Goal: Find specific page/section: Find specific page/section

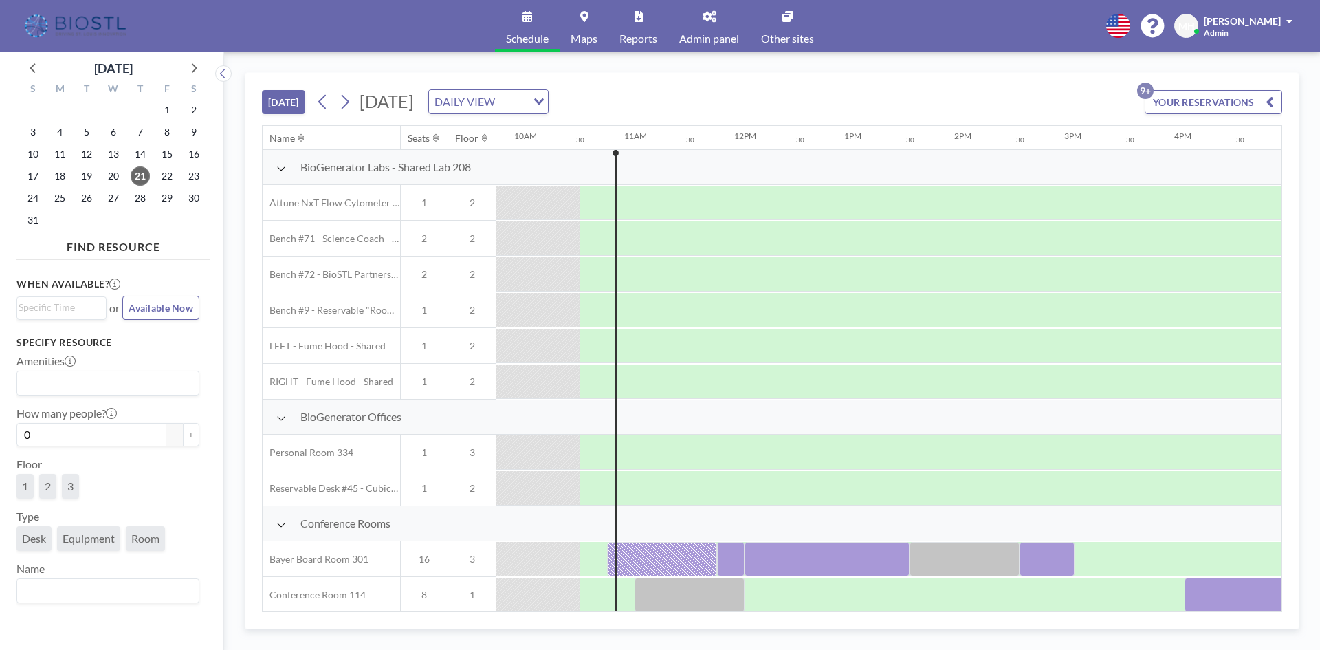
scroll to position [0, 1100]
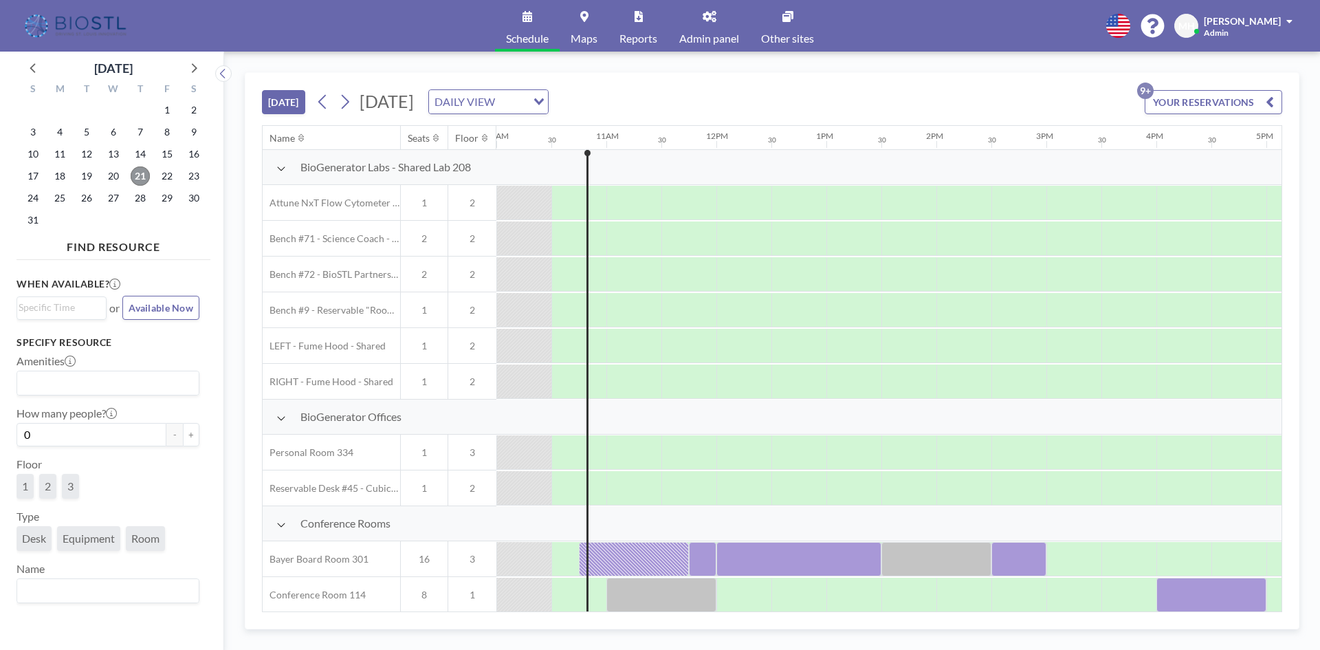
click at [140, 176] on span "21" at bounding box center [140, 175] width 19 height 19
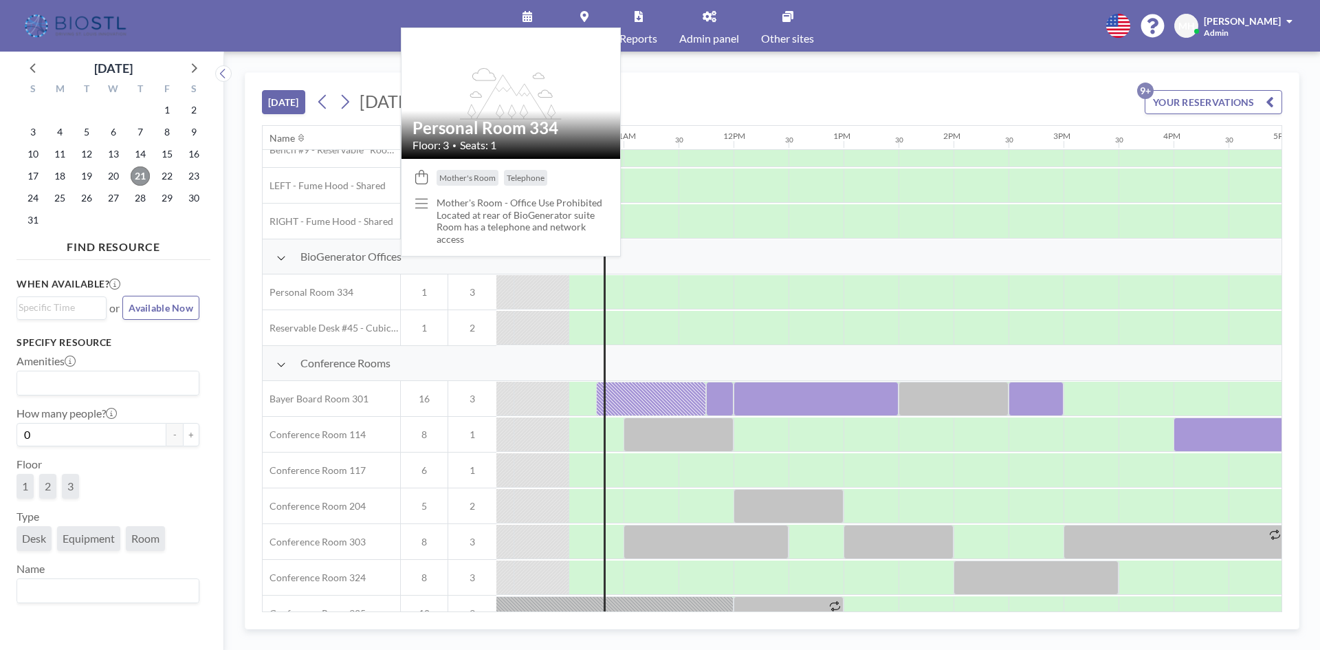
scroll to position [0, 1083]
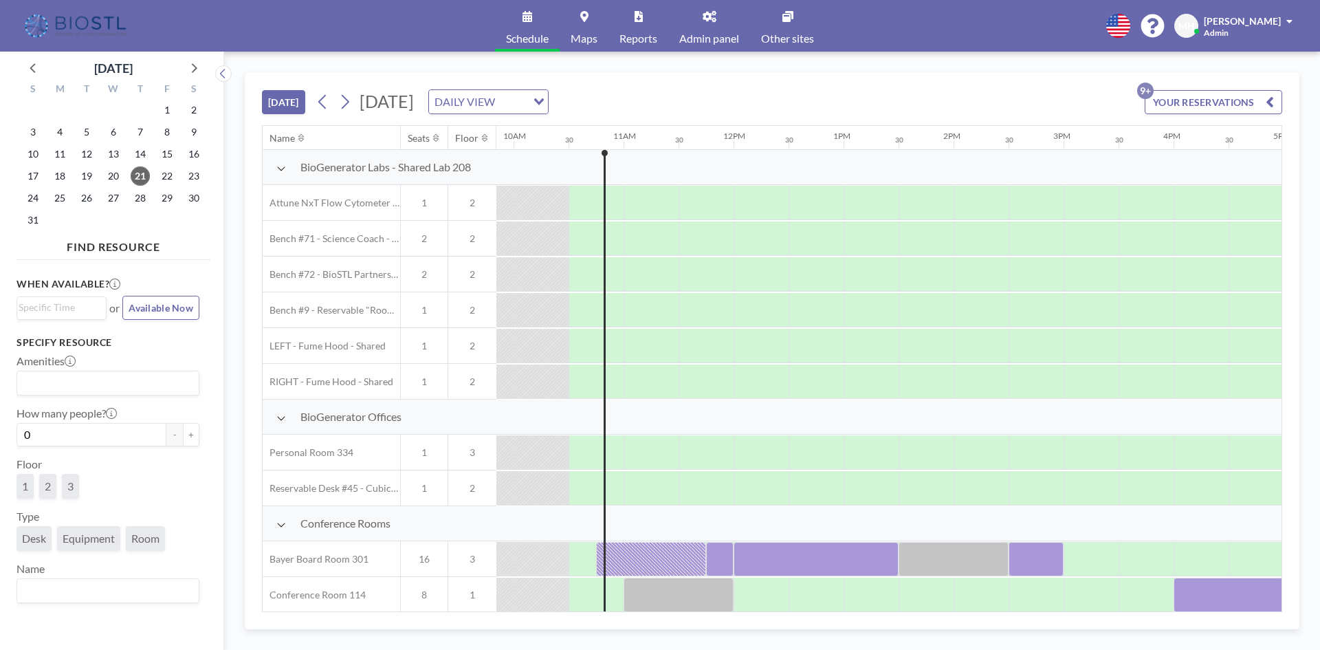
click at [716, 30] on link "Admin panel" at bounding box center [709, 26] width 82 height 52
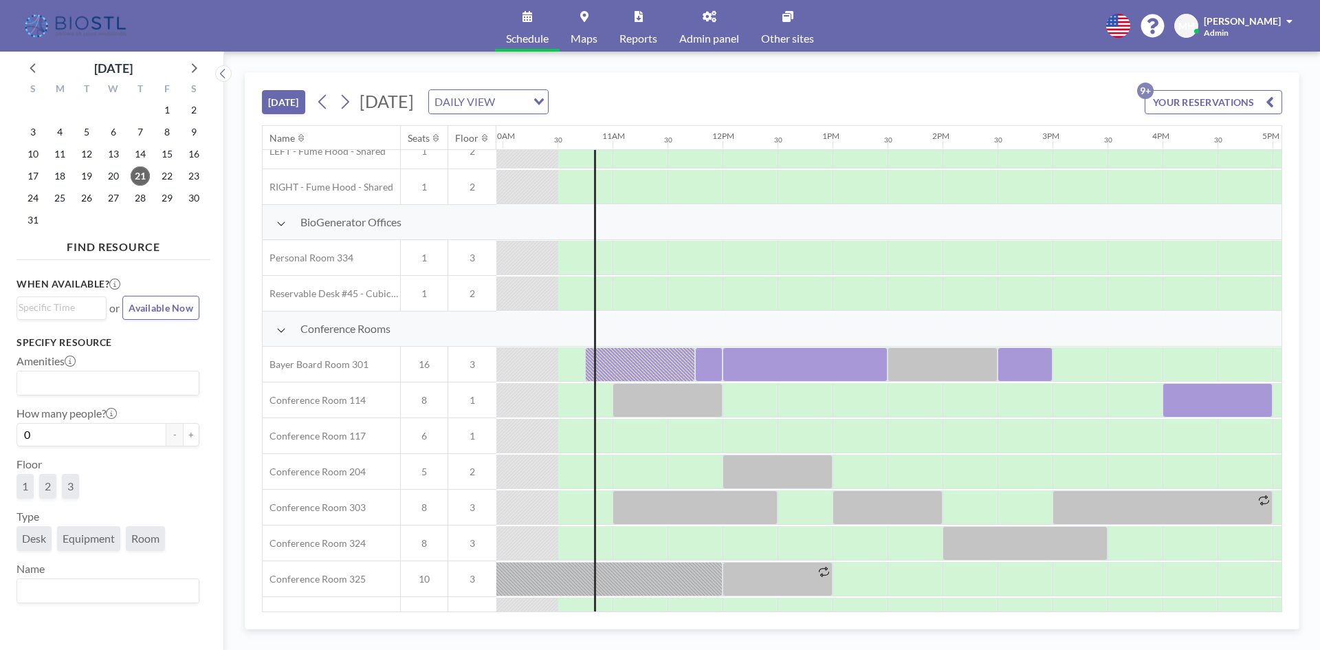
scroll to position [206, 1094]
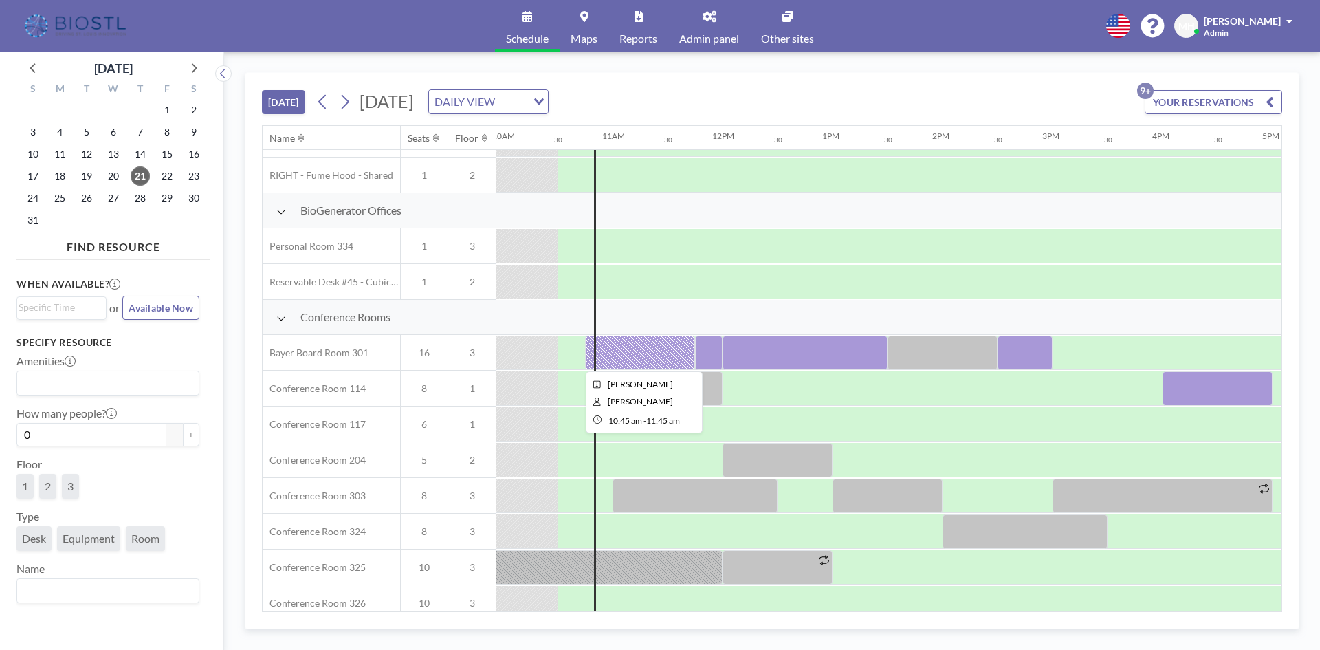
click at [648, 352] on div at bounding box center [640, 353] width 110 height 34
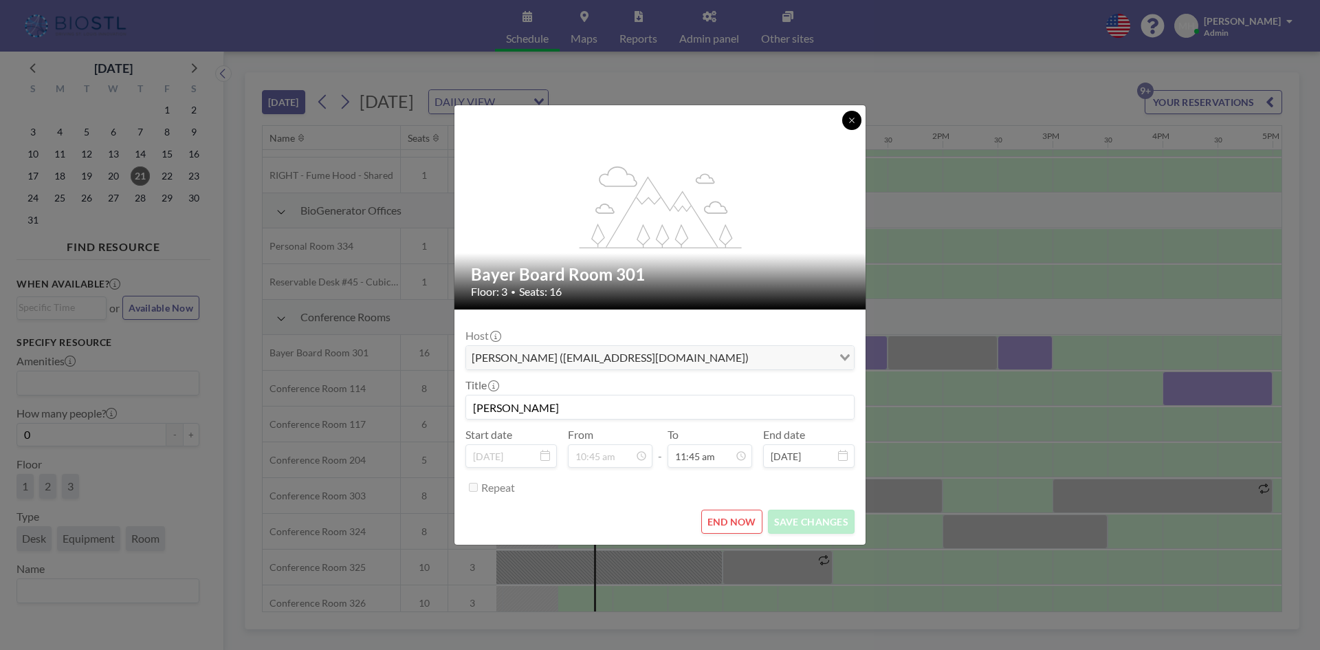
click at [846, 122] on button at bounding box center [851, 120] width 19 height 19
